Goal: Navigation & Orientation: Find specific page/section

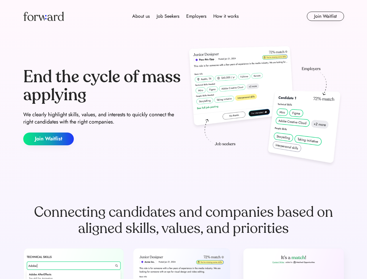
click at [184, 140] on div "End the cycle of mass applying We clearly highlight skills, values, and interes…" at bounding box center [183, 106] width 321 height 125
click at [184, 16] on div "About us Job Seekers Employers How it works" at bounding box center [185, 16] width 229 height 7
click at [44, 16] on img at bounding box center [43, 16] width 41 height 9
click at [186, 16] on div "About us Job Seekers Employers How it works" at bounding box center [185, 16] width 229 height 7
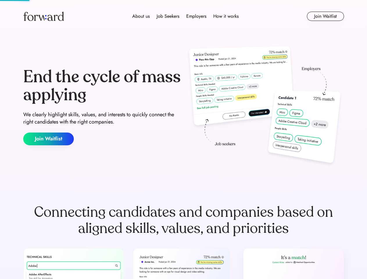
click at [141, 16] on div "About us" at bounding box center [140, 16] width 17 height 7
click at [168, 16] on div "Job Seekers" at bounding box center [168, 16] width 23 height 7
